Goal: Transaction & Acquisition: Purchase product/service

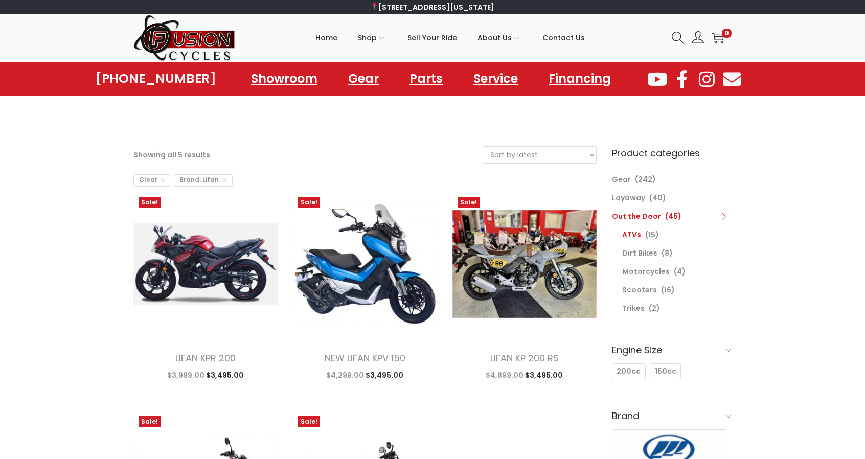
click at [632, 232] on link "ATVs" at bounding box center [631, 235] width 19 height 10
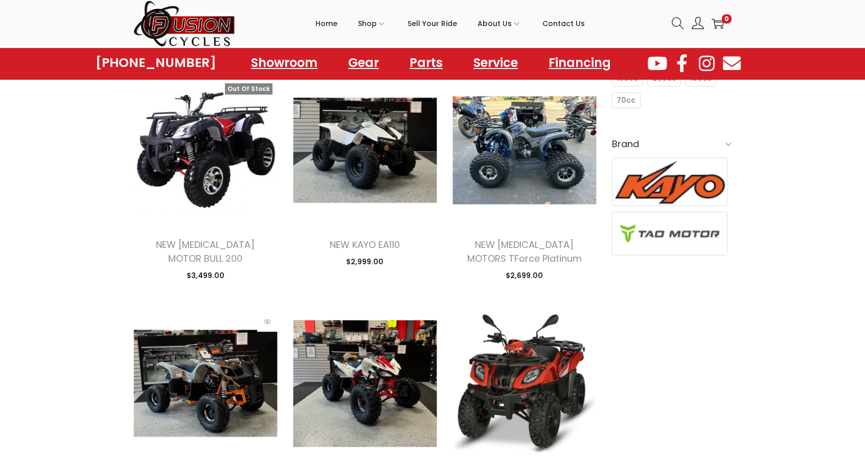
scroll to position [307, 0]
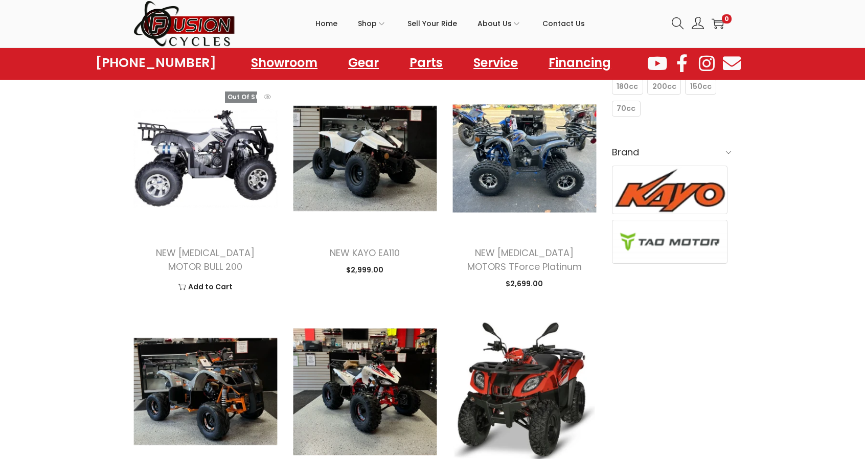
click at [210, 229] on img at bounding box center [205, 158] width 144 height 144
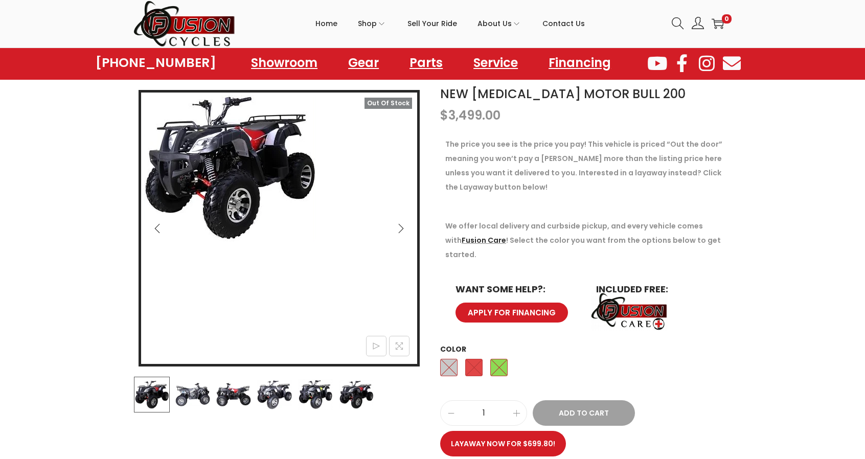
scroll to position [102, 0]
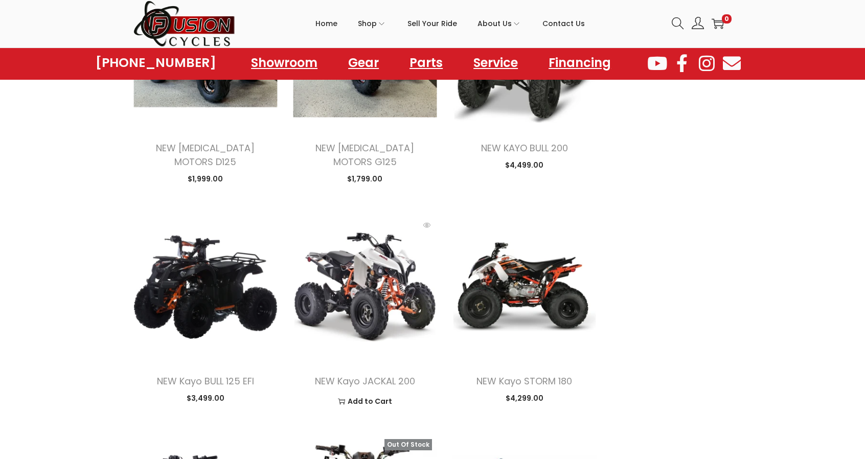
scroll to position [767, 0]
